Goal: Complete application form

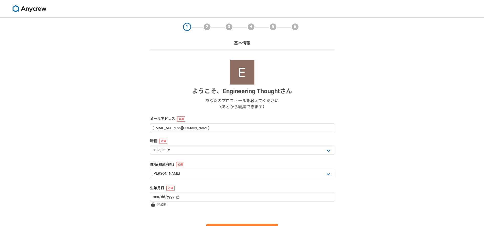
select select "13"
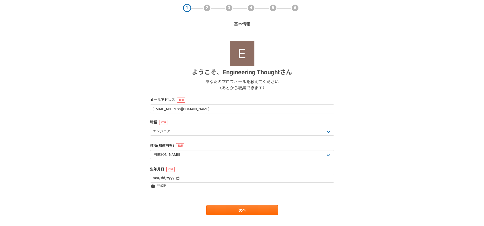
scroll to position [29, 0]
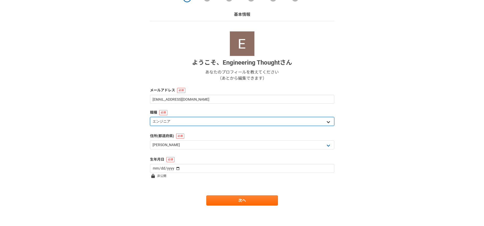
click at [323, 122] on select "エンジニア デザイナー ライター 営業 マーケティング 企画・事業開発 バックオフィス その他" at bounding box center [242, 121] width 184 height 9
select select "8"
click at [150, 117] on select "エンジニア デザイナー ライター 営業 マーケティング 企画・事業開発 バックオフィス その他" at bounding box center [242, 121] width 184 height 9
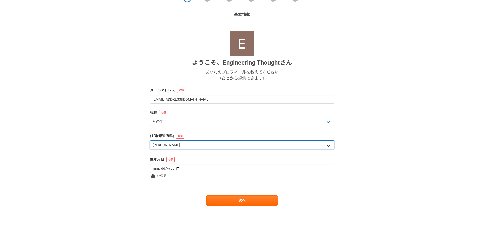
click at [256, 149] on select "北海道 [GEOGRAPHIC_DATA] [GEOGRAPHIC_DATA] [PERSON_NAME][GEOGRAPHIC_DATA] [PERSON_…" at bounding box center [242, 145] width 184 height 9
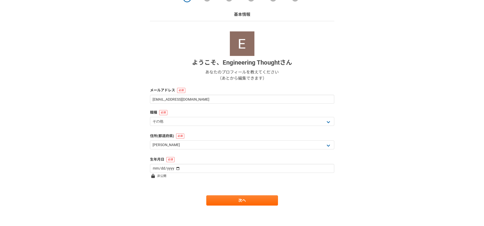
click at [421, 136] on div "1 2 3 4 5 6 基本情報 ようこそ、 Engineering Thought さん あなたのプロフィールを教えてください （あとから編集できます） メ…" at bounding box center [242, 107] width 484 height 237
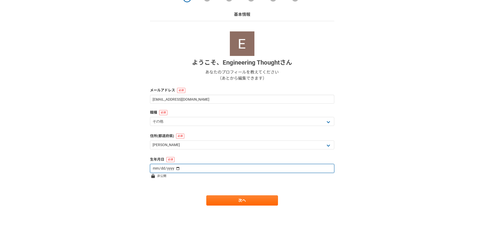
click at [320, 170] on input "date" at bounding box center [242, 168] width 184 height 9
type input "[DATE]"
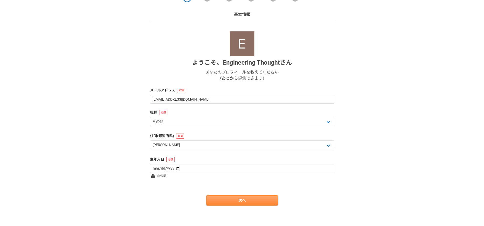
click at [232, 200] on link "次へ" at bounding box center [242, 201] width 72 height 10
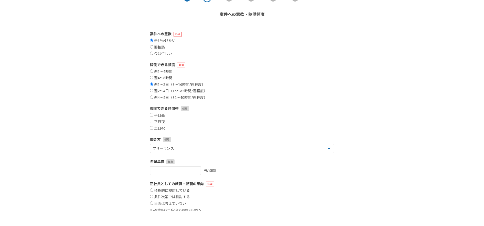
scroll to position [0, 0]
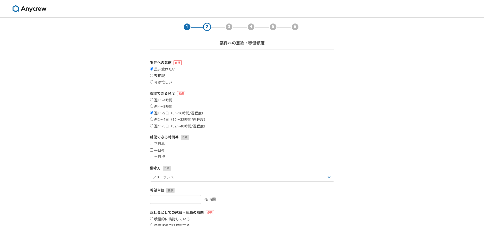
click at [153, 76] on input "要相談" at bounding box center [151, 75] width 3 height 3
radio input "true"
click at [152, 105] on input "週4〜8時間" at bounding box center [151, 106] width 3 height 3
radio input "true"
click at [151, 150] on input "平日夜" at bounding box center [151, 150] width 3 height 3
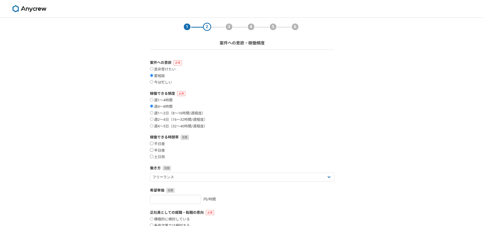
checkbox input "true"
click at [151, 156] on input "土日祝" at bounding box center [151, 156] width 3 height 3
checkbox input "true"
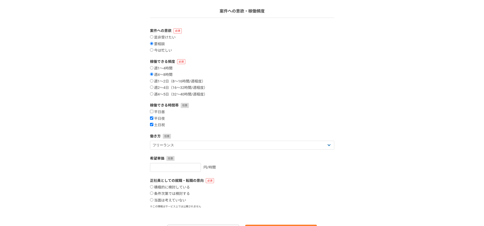
scroll to position [61, 0]
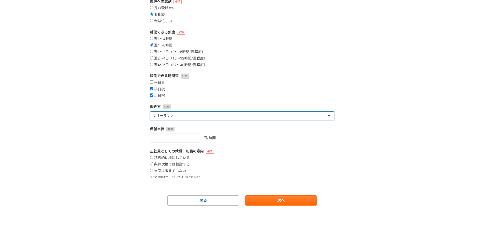
click at [185, 116] on select "フリーランス 副業 その他" at bounding box center [242, 115] width 184 height 9
select select "sidejob"
click at [150, 111] on select "フリーランス 副業 その他" at bounding box center [242, 115] width 184 height 9
click at [153, 163] on label "条件次第では検討する" at bounding box center [170, 164] width 40 height 5
click at [153, 163] on input "条件次第では検討する" at bounding box center [151, 163] width 3 height 3
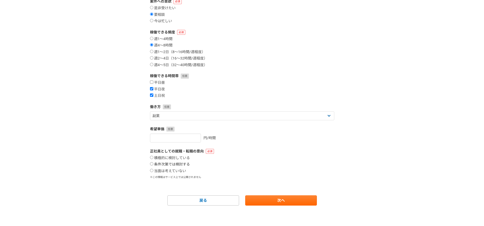
radio input "true"
click at [272, 205] on link "次へ" at bounding box center [281, 201] width 72 height 10
select select
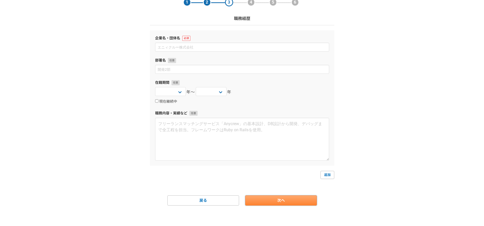
scroll to position [0, 0]
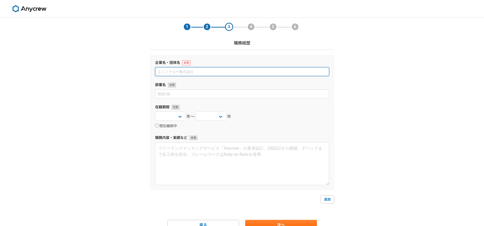
click at [213, 73] on input at bounding box center [242, 71] width 174 height 9
type input "s"
type input "思想工学研究所"
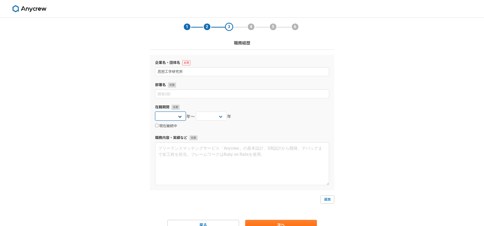
click at [178, 119] on select "2025 2024 2023 2022 2021 2020 2019 2018 2017 2016 2015 2014 2013 2012 2011 2010…" at bounding box center [170, 116] width 31 height 9
select select "2025"
click at [155, 112] on select "2025 2024 2023 2022 2021 2020 2019 2018 2017 2016 2015 2014 2013 2012 2011 2010…" at bounding box center [170, 116] width 31 height 9
click at [220, 117] on select "2025 2024 2023 2022 2021 2020 2019 2018 2017 2016 2015 2014 2013 2012 2011 2010…" at bounding box center [211, 116] width 31 height 9
click at [156, 127] on input "現在継続中" at bounding box center [156, 125] width 3 height 3
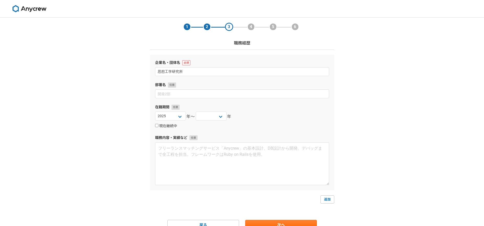
checkbox input "true"
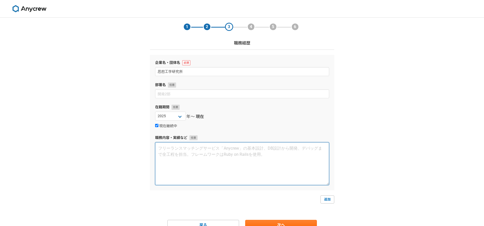
click at [206, 155] on textarea at bounding box center [242, 163] width 174 height 43
paste textarea "私は「思想工学」を専門に、思考プロセスを数理モデル化し、意思決定支援や行動デザインに応用する研究を行っています。PREN・FBMなど独自モデルを開発し、OSF…"
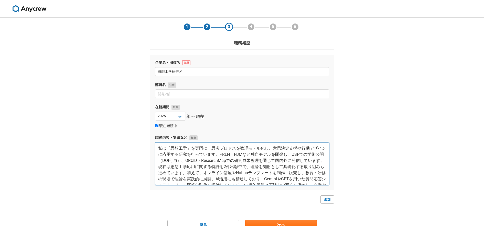
scroll to position [9, 0]
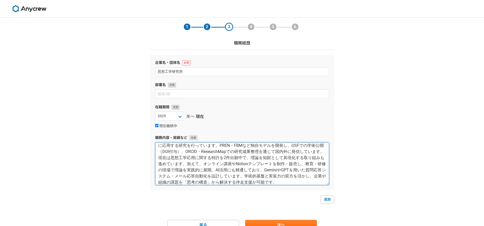
drag, startPoint x: 292, startPoint y: 171, endPoint x: 276, endPoint y: 177, distance: 16.8
click at [276, 177] on textarea "私は「思想工学」を専門に、思考プロセスを数理モデル化し、意思決定支援や行動デザインに応用する研究を行っています。PREN・FBMなど独自モデルを開発し、OSF…" at bounding box center [242, 163] width 174 height 43
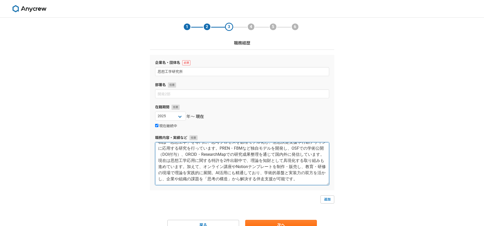
scroll to position [25, 0]
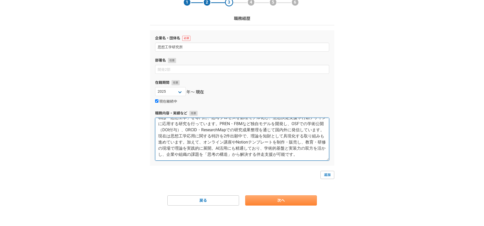
type textarea "私は「思想工学」を専門に、思考プロセスを数理モデル化し、意思決定支援や行動デザインに応用する研究を行っています。PREN・FBMなど独自モデルを開発し、OSF…"
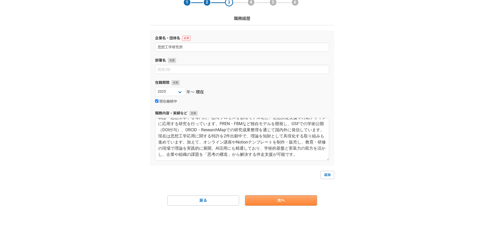
click at [310, 203] on link "次へ" at bounding box center [281, 201] width 72 height 10
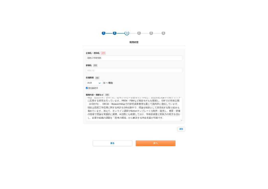
scroll to position [0, 0]
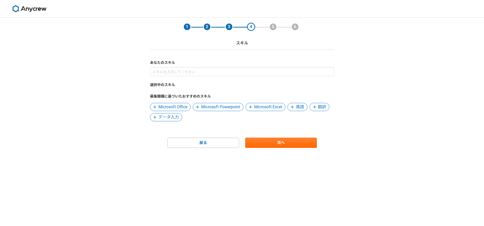
click at [434, 38] on div "1 2 3 4 5 6 スキル あなたのスキル 選択中のスキル 募集職種に基づいたおすすめのスキル Microsoft Office Microsoft Po…" at bounding box center [242, 122] width 484 height 209
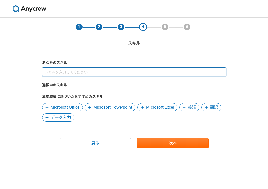
click at [156, 75] on input at bounding box center [134, 71] width 184 height 9
paste input "思想工学"
type input "思想工学"
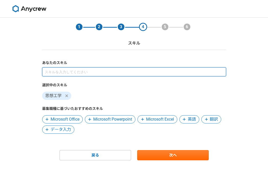
click at [111, 74] on input at bounding box center [134, 71] width 184 height 9
paste input "意思決定支援"
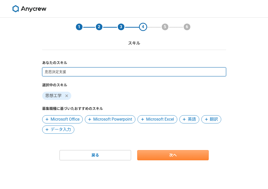
type input "意思決定支援"
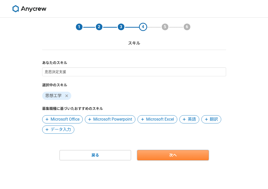
click at [166, 153] on link "次へ" at bounding box center [173, 155] width 72 height 10
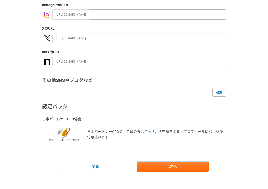
scroll to position [93, 0]
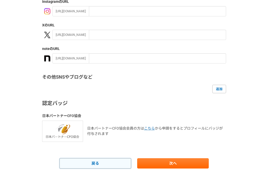
click at [114, 158] on link "戻る" at bounding box center [96, 163] width 72 height 10
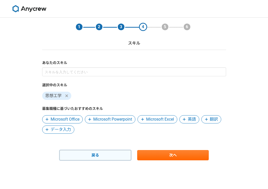
scroll to position [0, 0]
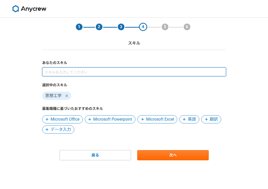
click at [95, 71] on input at bounding box center [134, 71] width 184 height 9
paste input "意思決定支援"
type input "意思決定支援"
click at [121, 71] on input at bounding box center [134, 71] width 184 height 9
paste input "行動デザイン"
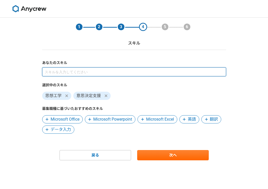
type input "行動デザイン"
click at [171, 74] on input at bounding box center [134, 71] width 184 height 9
paste input "生成AIプロンプト設計"
type input "生成AIプロンプト設計"
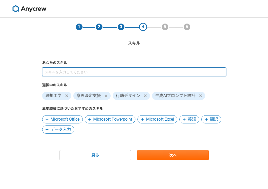
click at [144, 70] on input at bounding box center [134, 71] width 184 height 9
paste input "業務効率化DX"
type input "業務効率化DX"
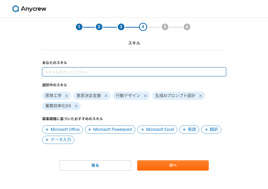
click at [160, 72] on input at bounding box center [134, 71] width 184 height 9
paste input "AI活用"
type input "AI活用"
click at [165, 73] on input at bounding box center [134, 71] width 184 height 9
paste input "教育プログラム設計"
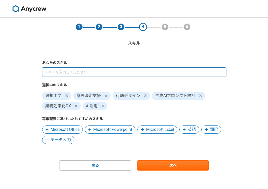
type input "教育プログラム設計"
click at [141, 73] on input at bounding box center [134, 71] width 184 height 9
paste input "ファシリテーション"
type input "ファシリテーション"
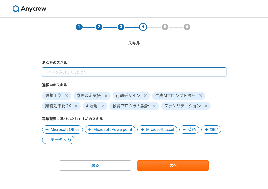
click at [127, 73] on input at bounding box center [134, 71] width 184 height 9
paste input "研究開発(R&D)"
type input "研究開発(R&D)"
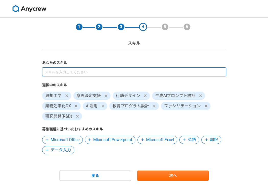
click at [142, 73] on input at bounding box center [134, 71] width 184 height 9
paste input "特許出願"
type input "特許出願"
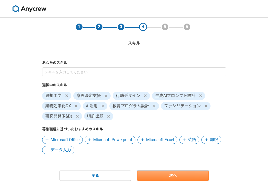
click at [196, 177] on link "次へ" at bounding box center [173, 175] width 72 height 10
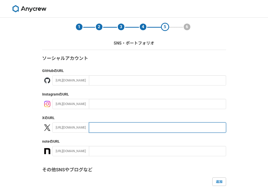
click at [121, 128] on input "text" at bounding box center [157, 127] width 137 height 10
paste input "[URL][DOMAIN_NAME]"
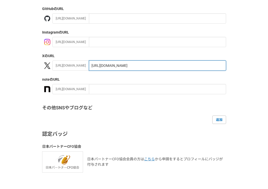
scroll to position [64, 0]
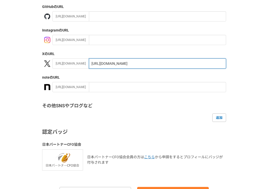
type input "[URL][DOMAIN_NAME]"
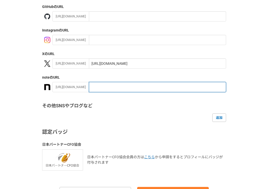
click at [136, 87] on input "text" at bounding box center [157, 87] width 137 height 10
paste input "[URL][DOMAIN_NAME]"
type input "[URL][DOMAIN_NAME]"
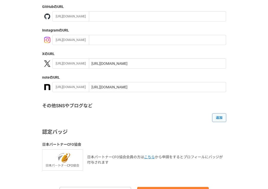
click at [220, 118] on link "追加" at bounding box center [219, 117] width 14 height 8
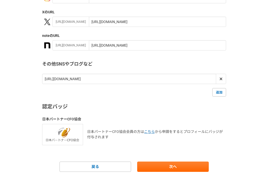
scroll to position [109, 0]
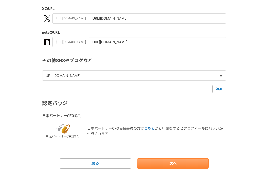
type input "[URL][DOMAIN_NAME]"
click at [179, 160] on link "次へ" at bounding box center [173, 163] width 72 height 10
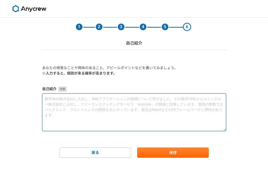
click at [164, 108] on textarea at bounding box center [134, 112] width 184 height 38
paste textarea "私は「思想工学」を専門とし、思考プロセスの数理モデル化や認知構造の分析を通じて、意思決定支援や行動デザインに取り組んでいます。独自に開発したPRENモデルやF…"
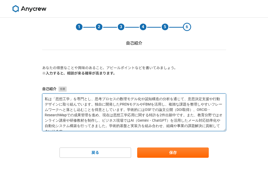
scroll to position [3, 0]
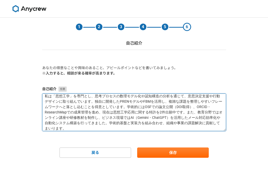
drag, startPoint x: 117, startPoint y: 124, endPoint x: 105, endPoint y: 118, distance: 12.8
click at [105, 118] on textarea "私は「思想工学」を専門とし、思考プロセスの数理モデル化や認知構造の分析を通じて、意思決定支援や行動デザインに取り組んでいます。独自に開発したPRENモデルやF…" at bounding box center [134, 112] width 184 height 38
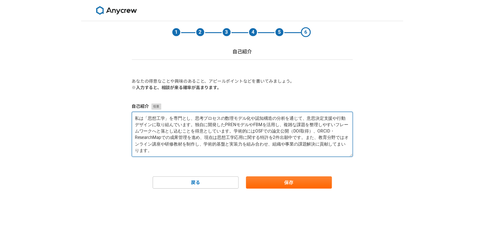
scroll to position [0, 0]
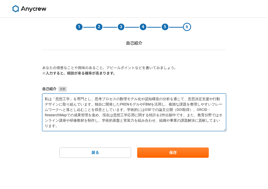
click at [84, 121] on textarea "私は「思想工学」を専門とし、思考プロセスの数理モデル化や認知構造の分析を通じて、意思決定支援や行動デザインに取り組んでいます。独自に開発したPRENモデルやF…" at bounding box center [134, 112] width 184 height 38
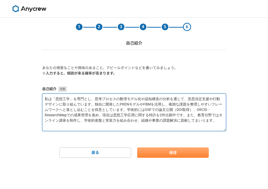
type textarea "私は「思想工学」を専門とし、思考プロセスの数理モデル化や認知構造の分析を通じて、意思決定支援や行動デザインに取り組んでいます。独自に開発したPRENモデルやF…"
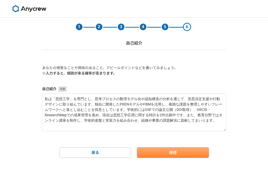
click at [165, 150] on button "保存" at bounding box center [173, 152] width 72 height 10
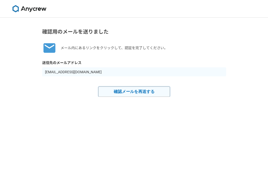
click at [141, 92] on button "確認メールを再送する" at bounding box center [134, 91] width 72 height 10
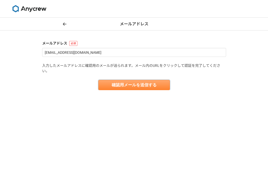
click at [143, 84] on button "確認用メールを送信する" at bounding box center [134, 85] width 72 height 10
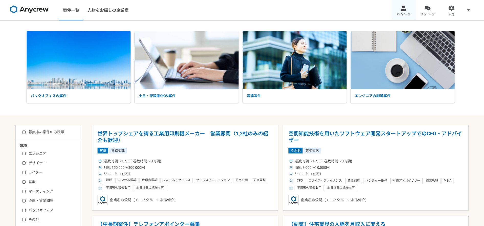
click at [401, 12] on link "マイページ" at bounding box center [403, 10] width 24 height 20
